Goal: Task Accomplishment & Management: Manage account settings

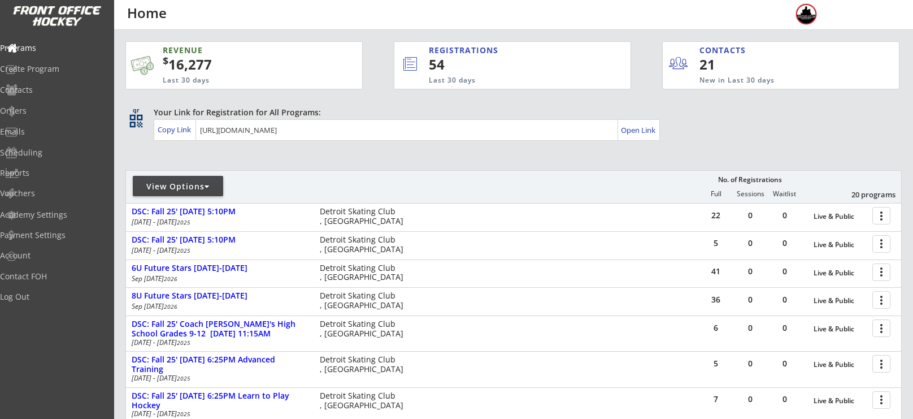
click at [188, 190] on div "View Options" at bounding box center [178, 186] width 90 height 11
select select ""Upcoming Programs""
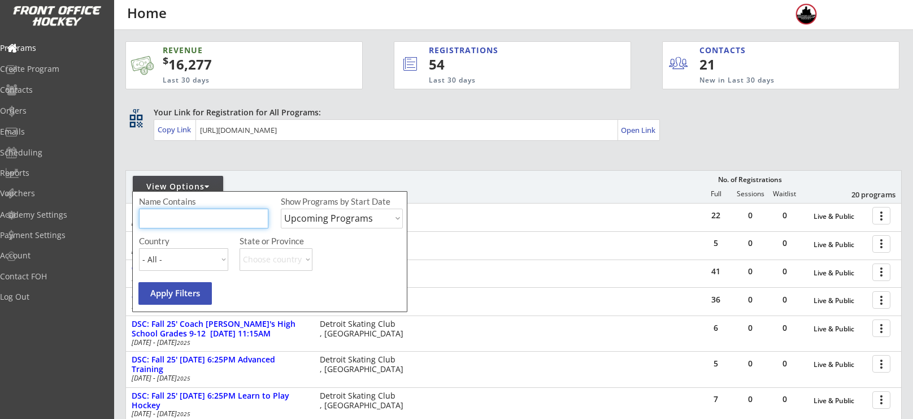
click at [204, 216] on input "input" at bounding box center [203, 219] width 129 height 20
type input "gloves"
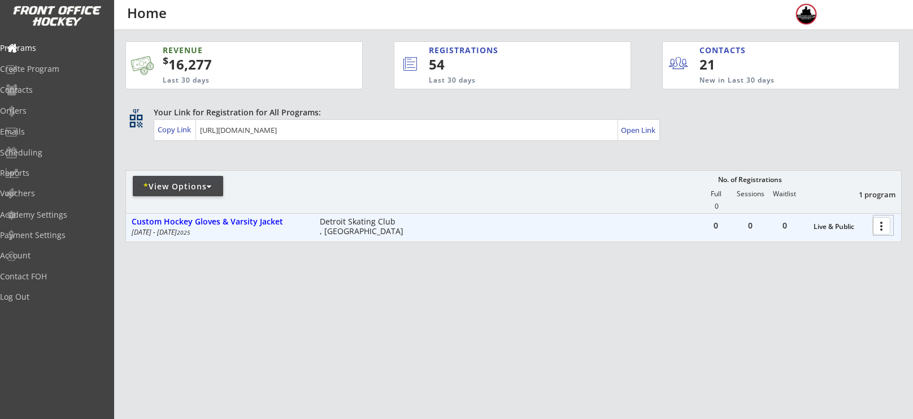
click at [888, 225] on div at bounding box center [884, 225] width 20 height 20
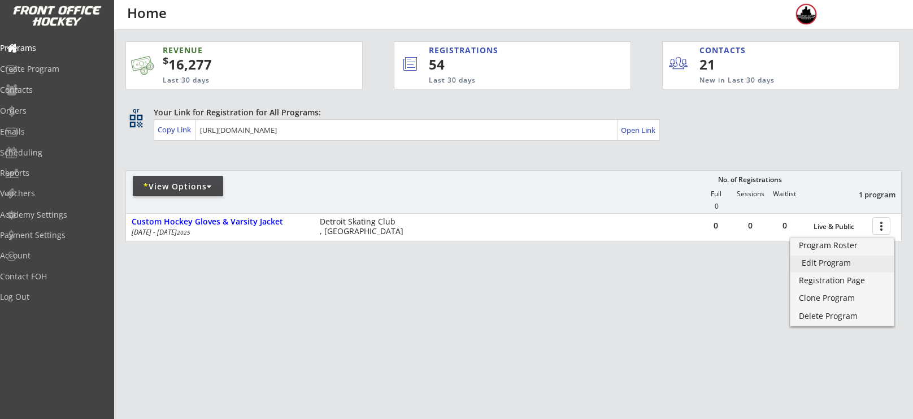
click at [841, 261] on div "Edit Program" at bounding box center [842, 263] width 81 height 8
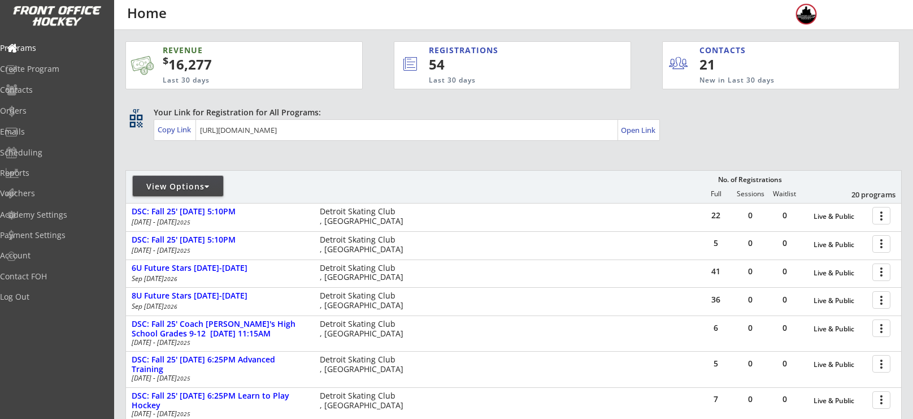
click at [190, 189] on div "View Options" at bounding box center [178, 186] width 90 height 11
select select ""Upcoming Programs""
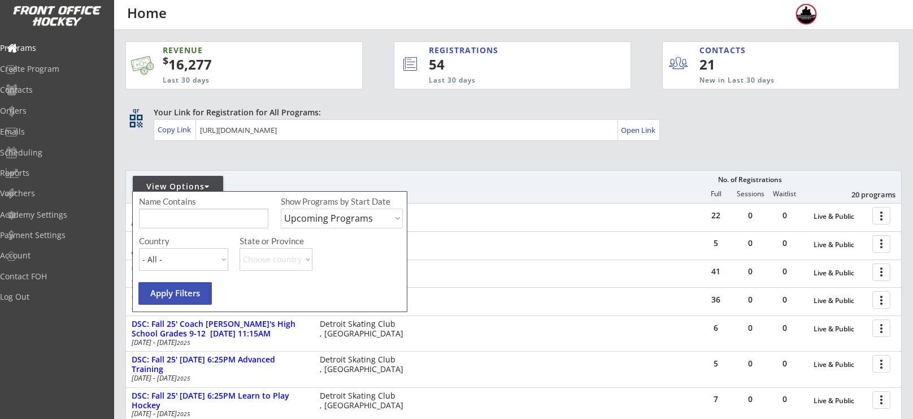
click at [203, 217] on input "input" at bounding box center [203, 219] width 129 height 20
type input "gloves"
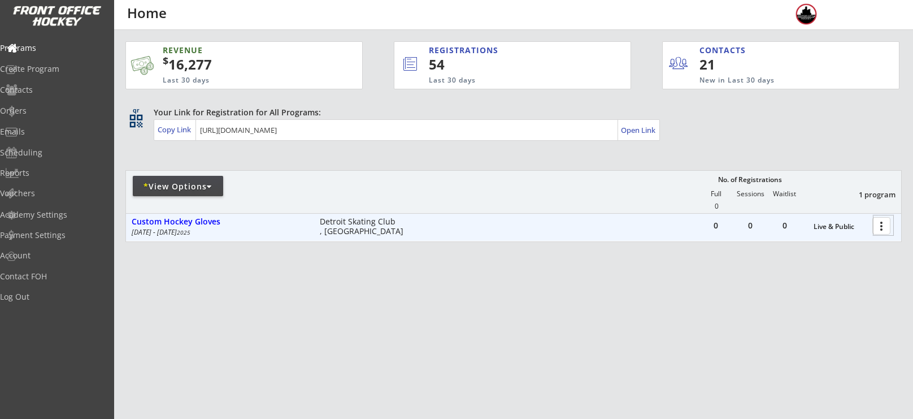
click at [881, 232] on div at bounding box center [884, 225] width 20 height 20
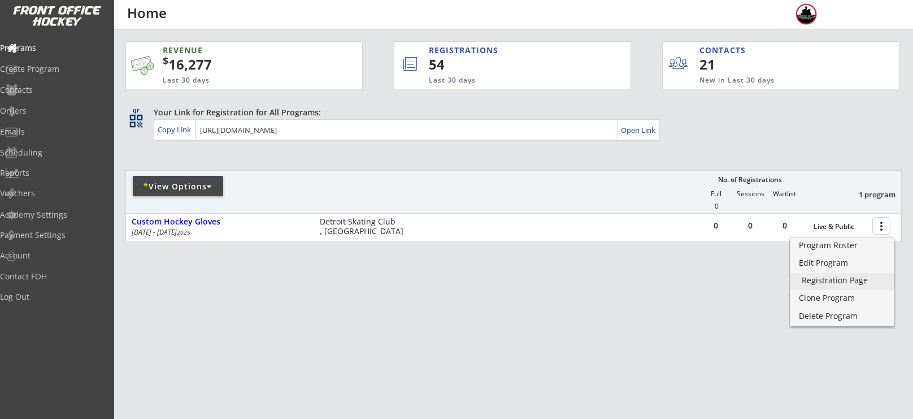
click at [836, 289] on link "Registration Page" at bounding box center [842, 281] width 103 height 17
click at [45, 115] on div "Orders" at bounding box center [54, 111] width 102 height 8
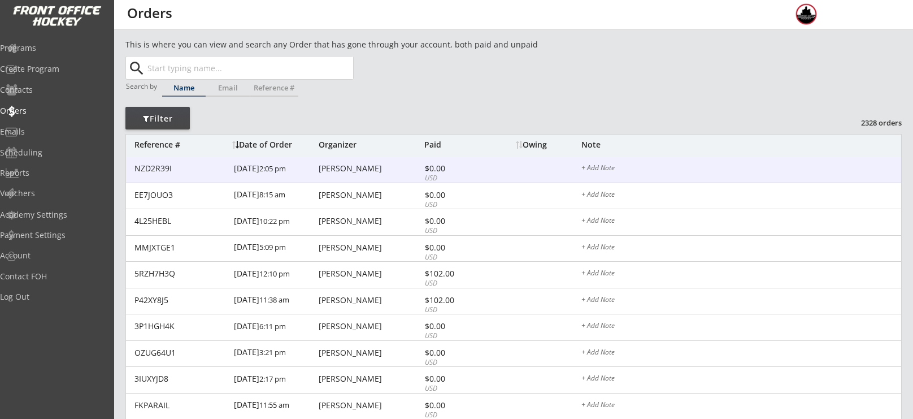
click at [347, 161] on div "NZD2R39I 9/24/25 2:05 pm Nick Suciu $0.00 USD + Add Note" at bounding box center [513, 170] width 775 height 27
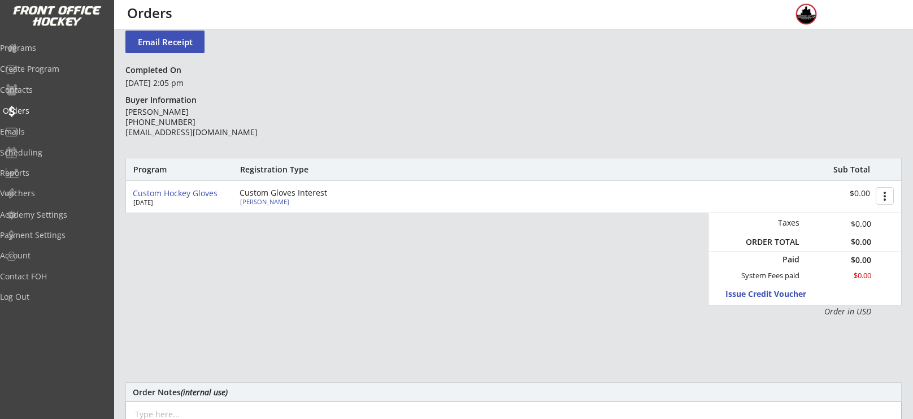
click at [44, 108] on div "Orders" at bounding box center [54, 111] width 102 height 8
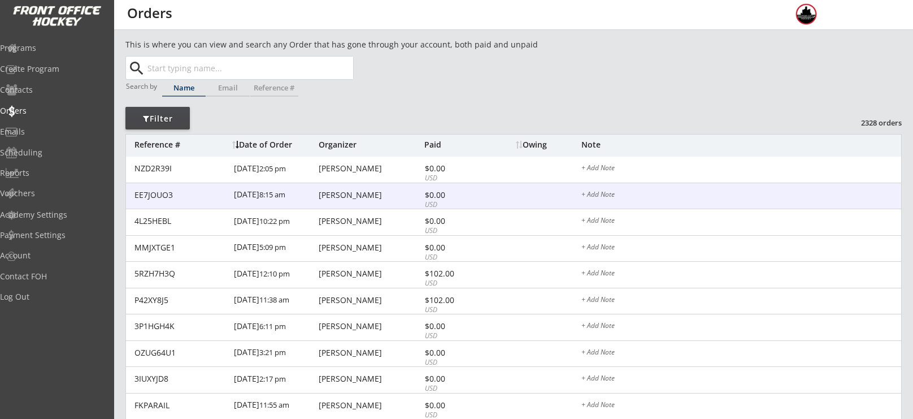
click at [353, 191] on div "Lindsey Rapp" at bounding box center [370, 195] width 103 height 8
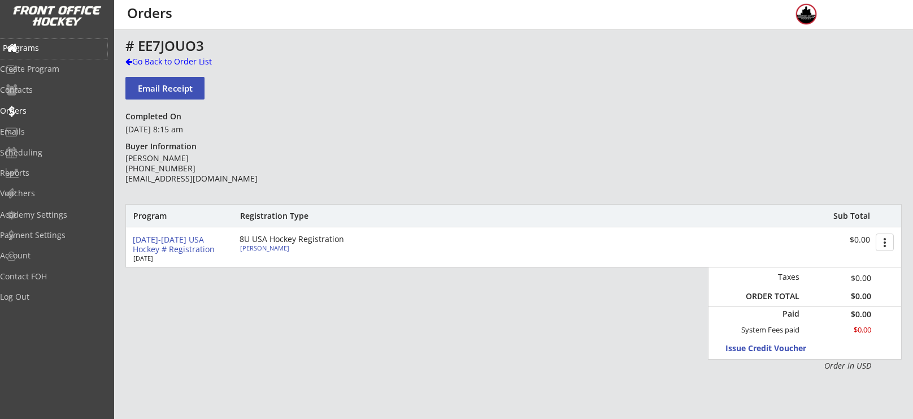
click at [64, 50] on div "Programs" at bounding box center [54, 48] width 102 height 8
